Goal: Task Accomplishment & Management: Complete application form

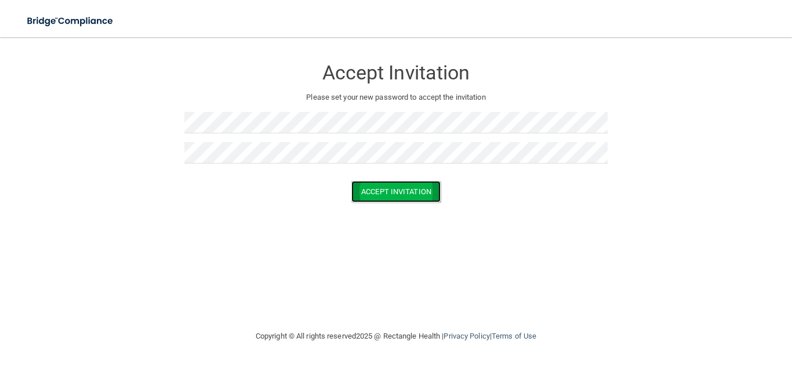
click at [404, 199] on button "Accept Invitation" at bounding box center [395, 191] width 89 height 21
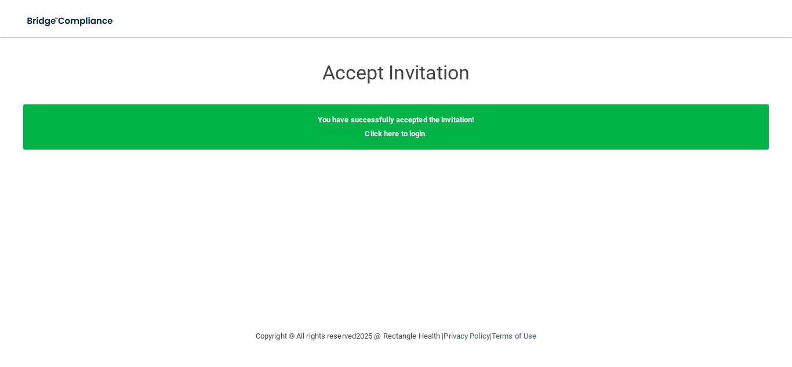
click at [263, 245] on div "Accept Invitation Please set your new password to accept the invitation Accept …" at bounding box center [396, 183] width 746 height 269
click at [395, 136] on link "Click here to login" at bounding box center [395, 133] width 60 height 9
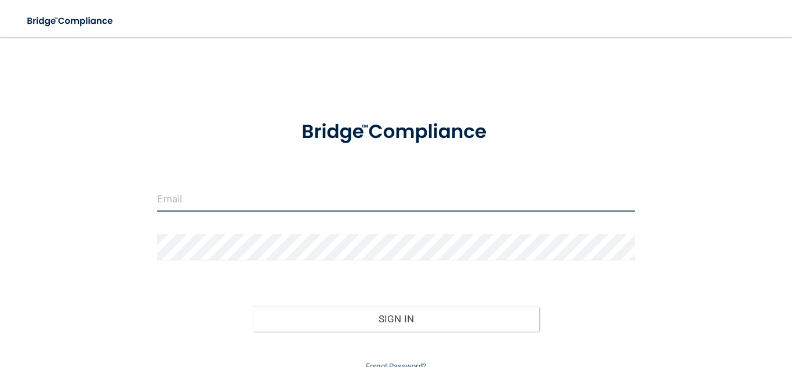
click at [187, 208] on input "email" at bounding box center [395, 199] width 477 height 26
type input "[EMAIL_ADDRESS][DOMAIN_NAME]"
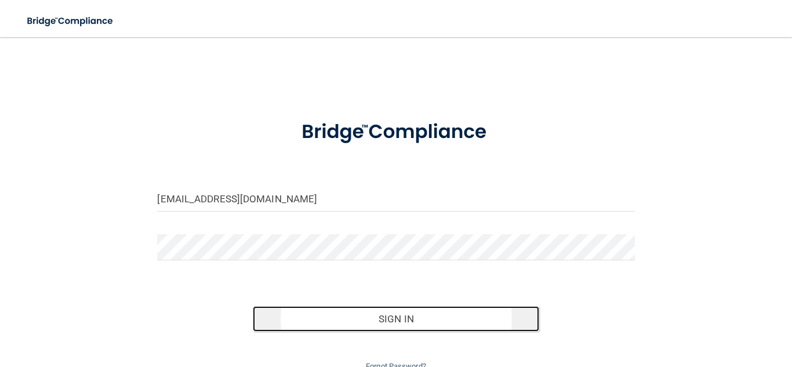
click at [412, 326] on button "Sign In" at bounding box center [396, 319] width 286 height 26
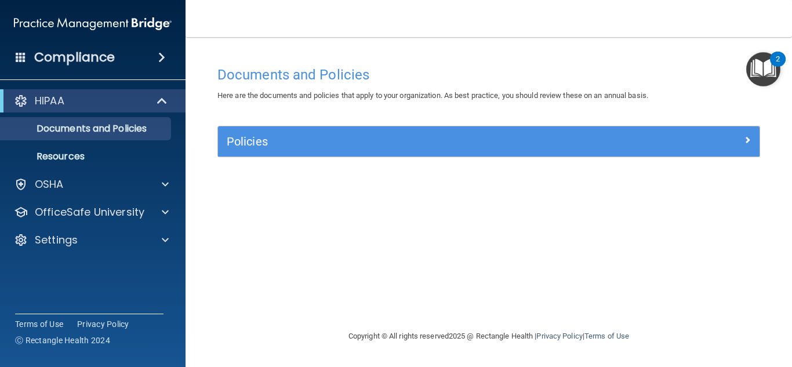
click at [772, 69] on img "Open Resource Center, 2 new notifications" at bounding box center [763, 69] width 34 height 34
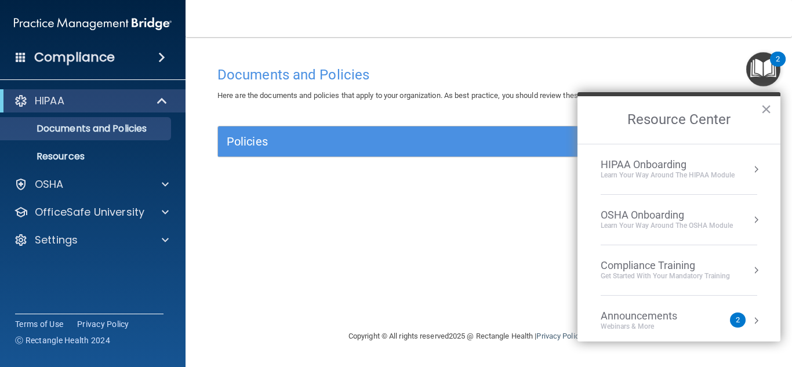
click at [651, 169] on div "HIPAA Onboarding" at bounding box center [668, 164] width 134 height 13
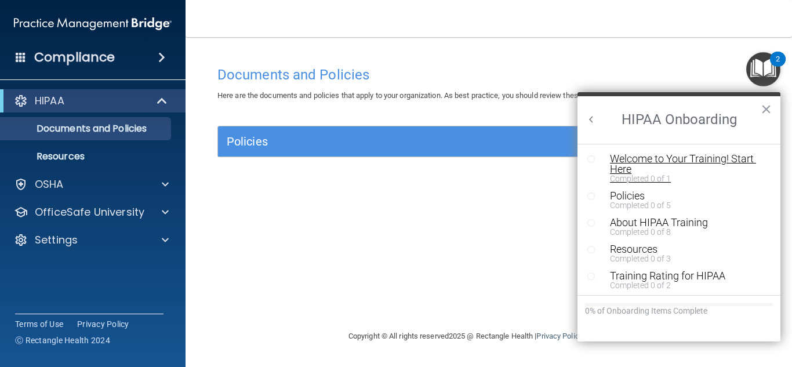
click at [637, 164] on div "Welcome to Your Training! Start Here" at bounding box center [687, 164] width 155 height 21
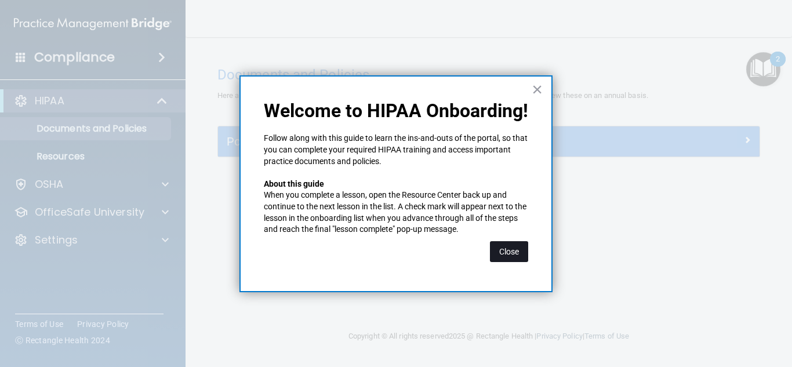
click at [513, 249] on button "Close" at bounding box center [509, 251] width 38 height 21
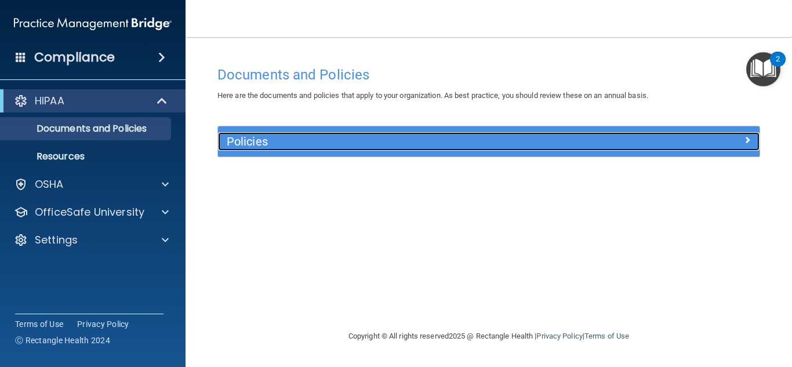
click at [277, 144] on h5 "Policies" at bounding box center [421, 141] width 389 height 13
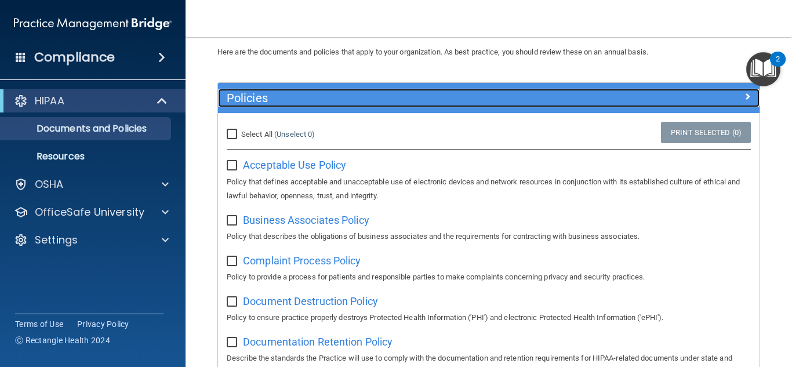
scroll to position [53, 0]
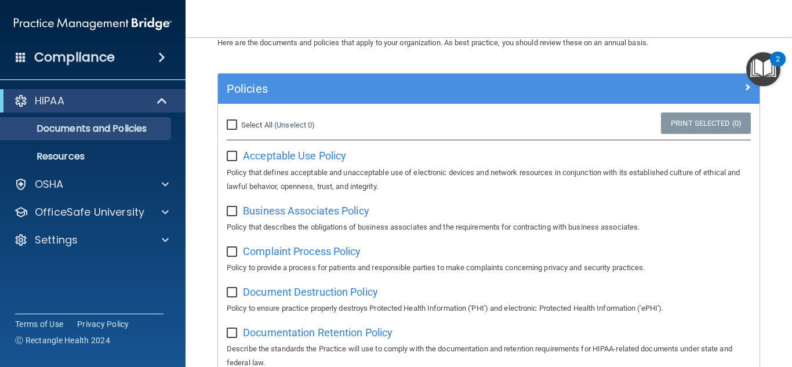
click at [237, 126] on input "Select All (Unselect 0) Unselect All" at bounding box center [233, 125] width 13 height 9
checkbox input "true"
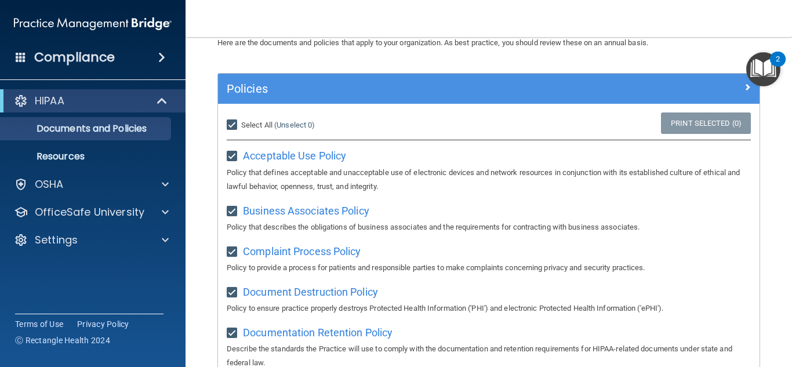
checkbox input "true"
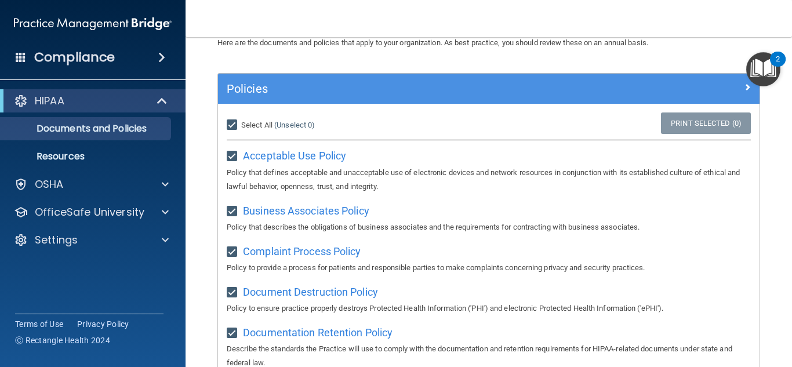
checkbox input "true"
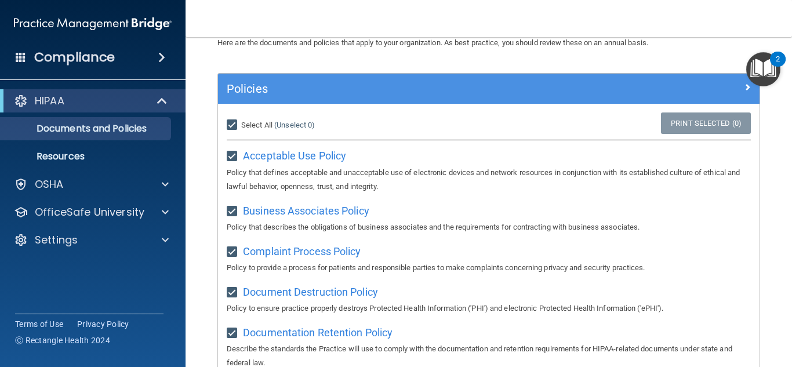
checkbox input "true"
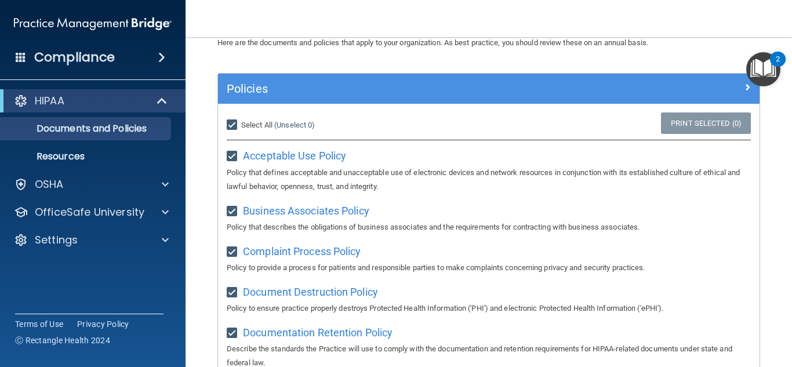
checkbox input "true"
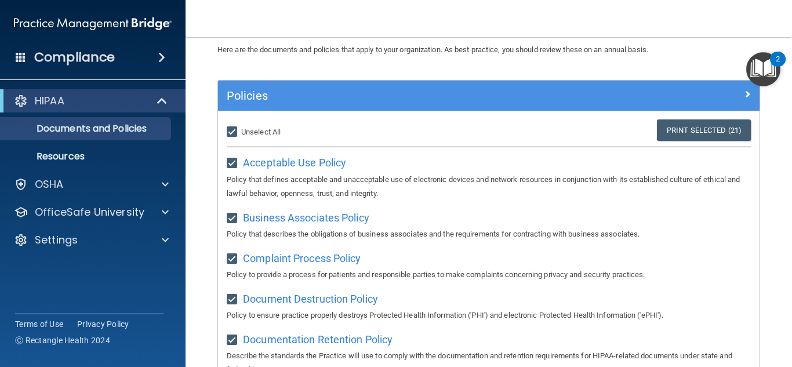
scroll to position [39, 0]
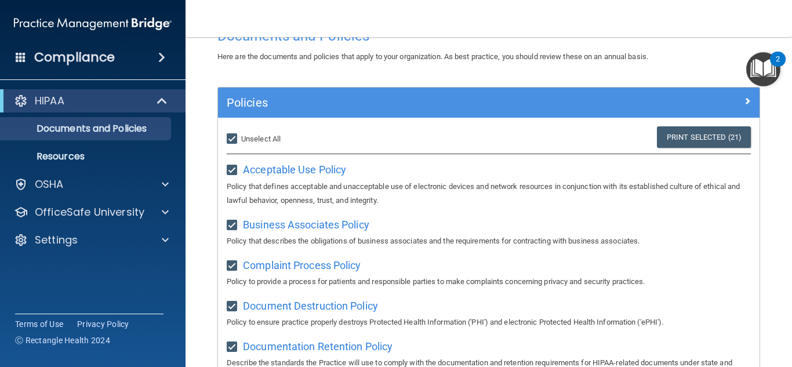
click at [238, 139] on input "Select All (Unselect 21) Unselect All" at bounding box center [233, 139] width 13 height 9
checkbox input "false"
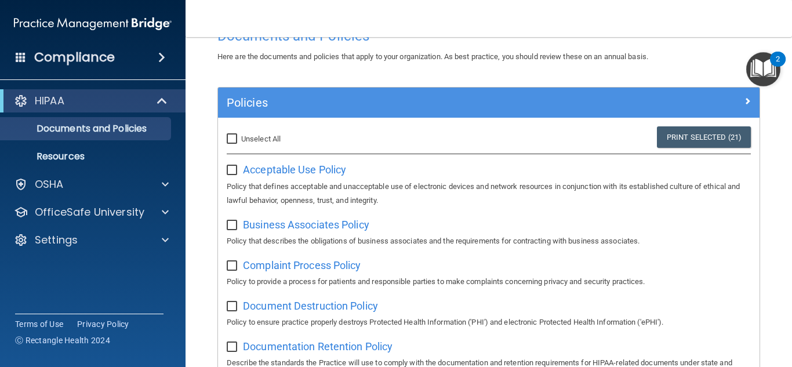
checkbox input "false"
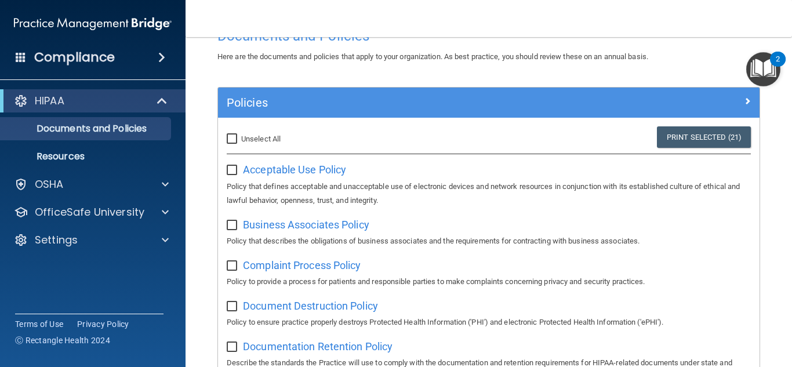
checkbox input "false"
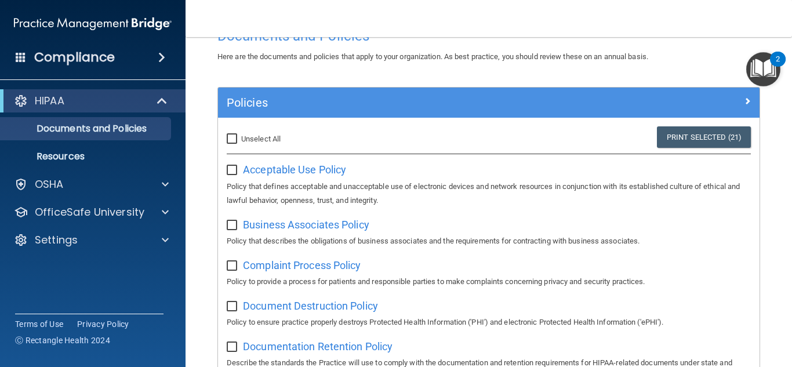
checkbox input "false"
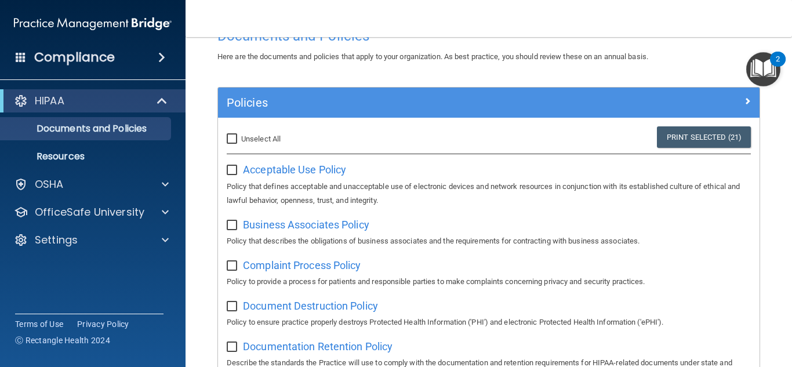
checkbox input "false"
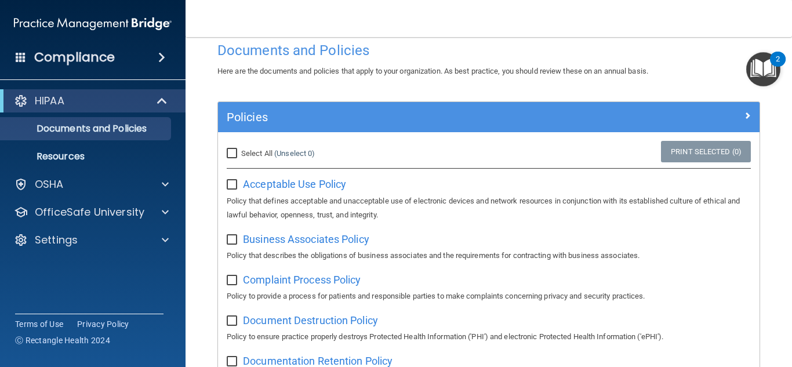
scroll to position [0, 0]
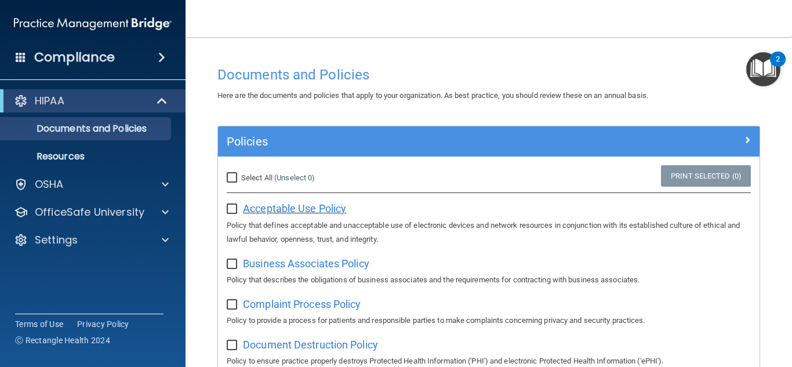
click at [298, 212] on span "Acceptable Use Policy" at bounding box center [294, 208] width 103 height 12
click at [59, 157] on p "Resources" at bounding box center [87, 157] width 158 height 12
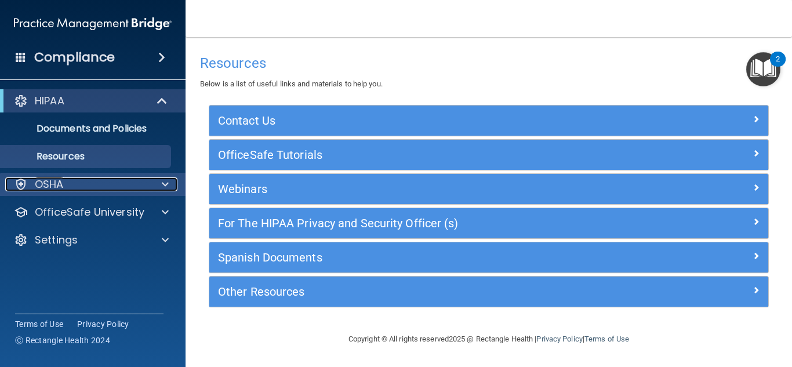
click at [49, 184] on p "OSHA" at bounding box center [49, 184] width 29 height 14
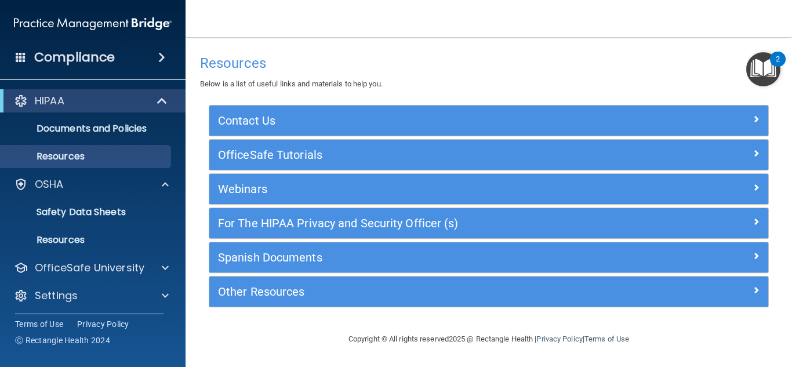
click at [775, 64] on div "2" at bounding box center [778, 59] width 16 height 15
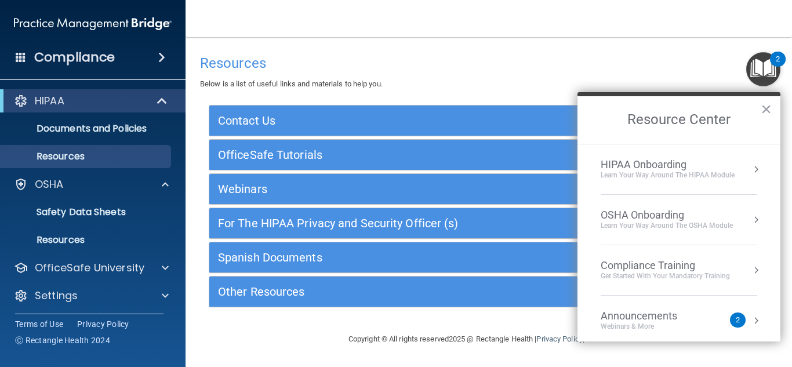
click at [650, 219] on div "OSHA Onboarding" at bounding box center [667, 215] width 132 height 13
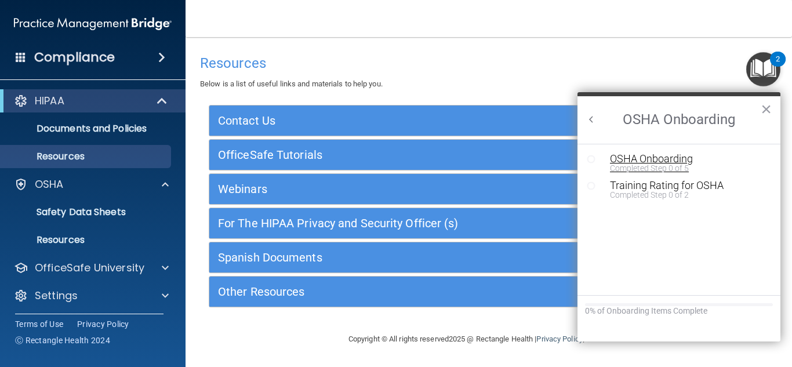
click at [647, 159] on div "OSHA Onboarding" at bounding box center [687, 159] width 155 height 10
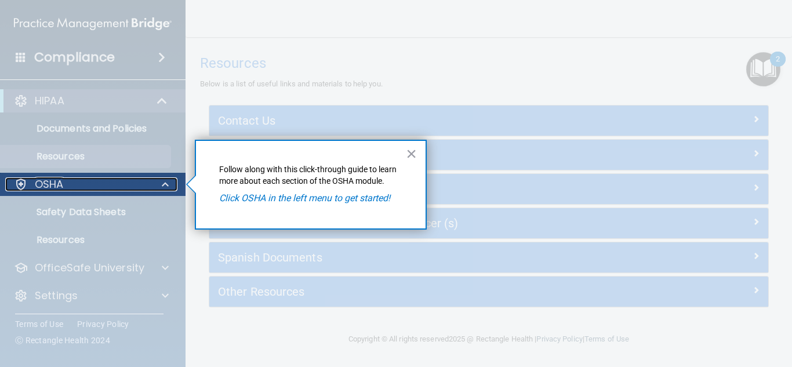
click at [37, 182] on p "OSHA" at bounding box center [49, 184] width 29 height 14
click at [166, 184] on span at bounding box center [165, 184] width 7 height 14
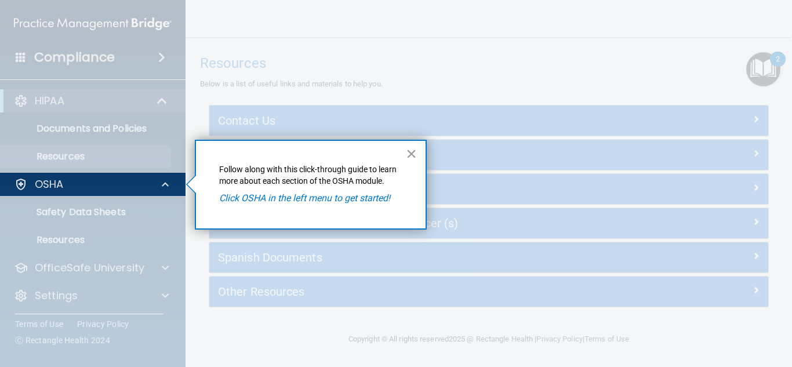
click at [411, 158] on button "×" at bounding box center [411, 153] width 11 height 19
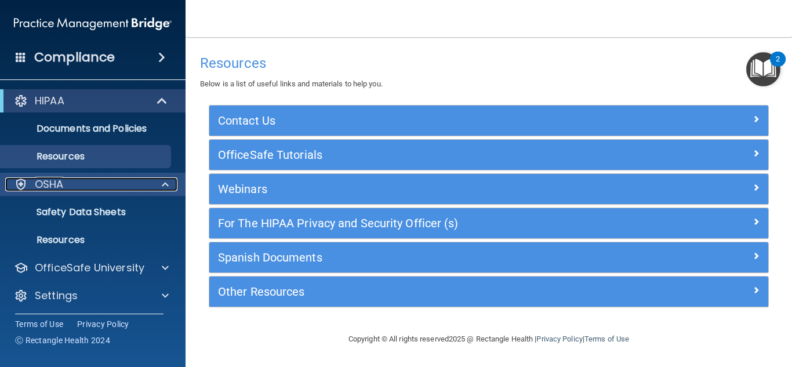
click at [50, 182] on p "OSHA" at bounding box center [49, 184] width 29 height 14
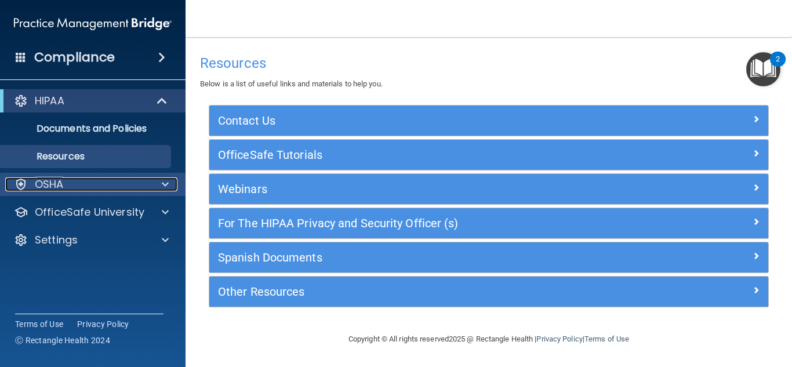
click at [50, 182] on p "OSHA" at bounding box center [49, 184] width 29 height 14
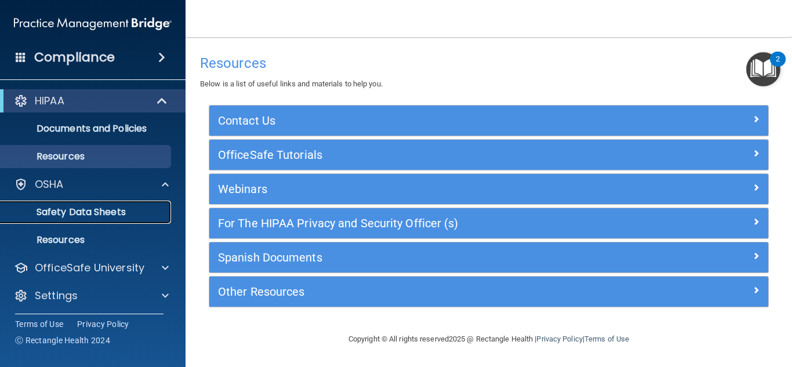
click at [46, 211] on p "Safety Data Sheets" at bounding box center [87, 212] width 158 height 12
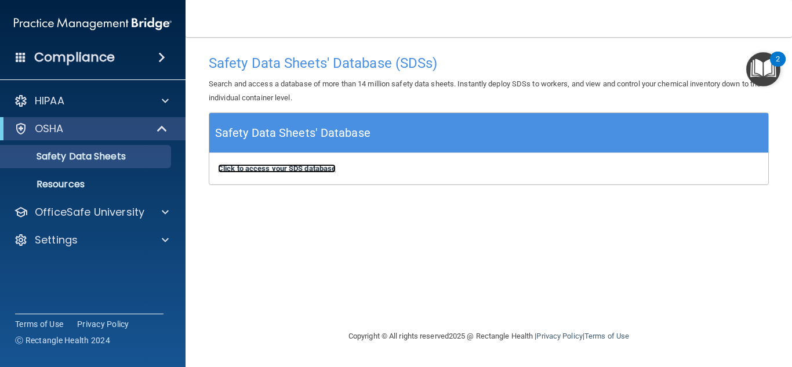
click at [267, 167] on b "Click to access your SDS database" at bounding box center [277, 168] width 118 height 9
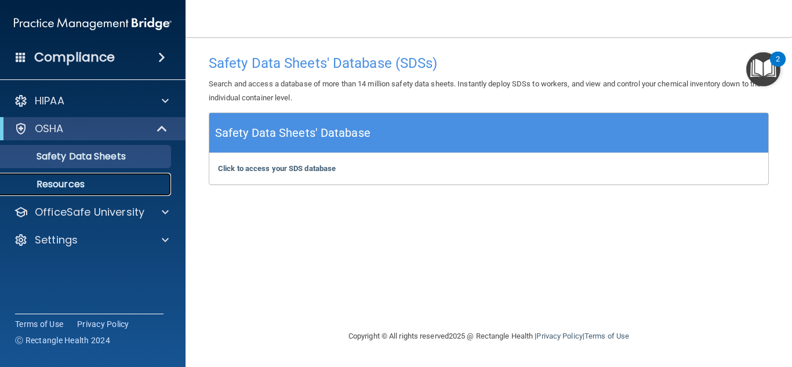
click at [57, 190] on p "Resources" at bounding box center [87, 185] width 158 height 12
